Goal: Information Seeking & Learning: Learn about a topic

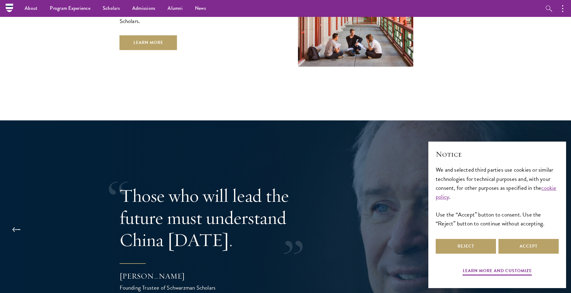
scroll to position [1137, 0]
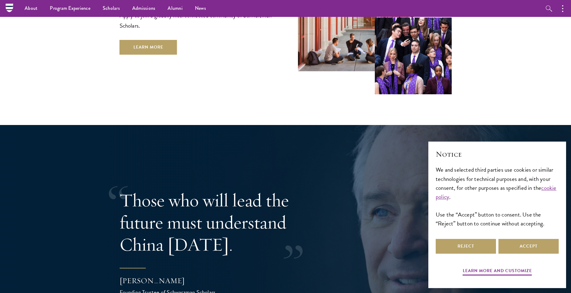
click at [405, 59] on img at bounding box center [413, 56] width 77 height 77
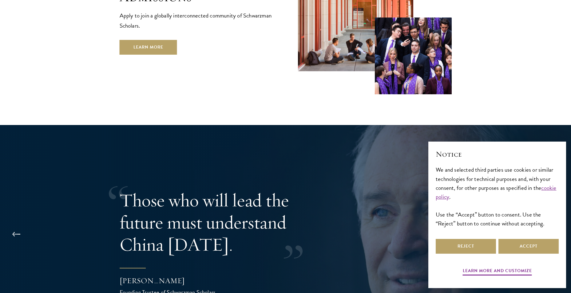
scroll to position [1413, 0]
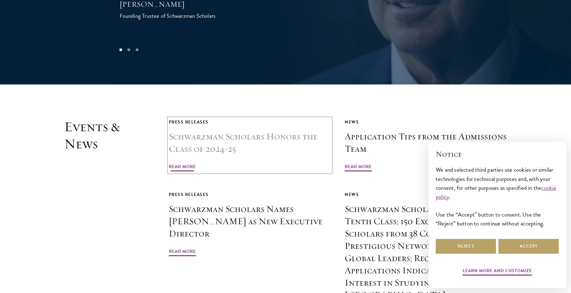
click at [237, 131] on h3 "Schwarzman Scholars Honors the Class of 2024-25" at bounding box center [250, 143] width 162 height 25
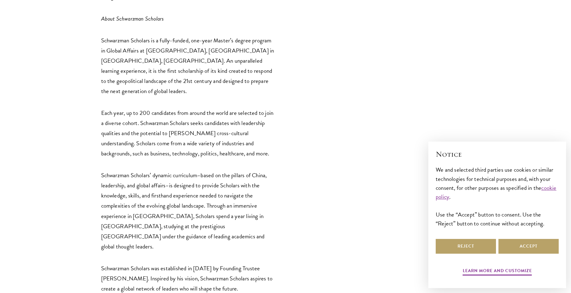
scroll to position [1045, 0]
